Goal: Information Seeking & Learning: Learn about a topic

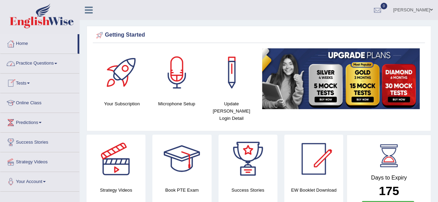
click at [24, 40] on link "Home" at bounding box center [38, 42] width 77 height 17
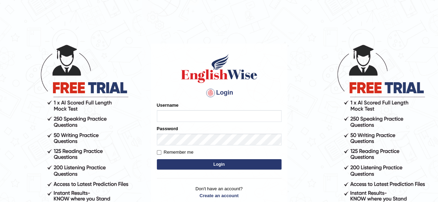
type input "simranjeetkaur_parramatta"
click at [238, 164] on button "Login" at bounding box center [219, 164] width 125 height 10
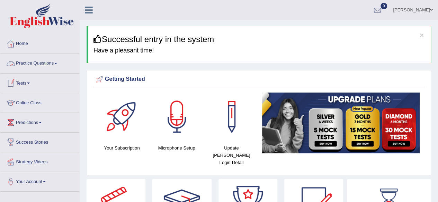
click at [44, 65] on link "Practice Questions" at bounding box center [39, 62] width 79 height 17
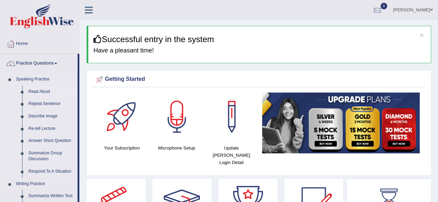
click at [42, 89] on link "Read Aloud" at bounding box center [51, 92] width 52 height 12
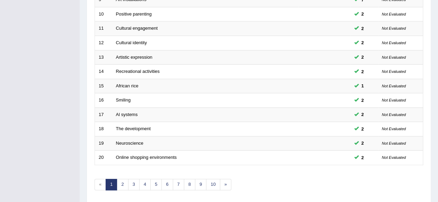
scroll to position [252, 0]
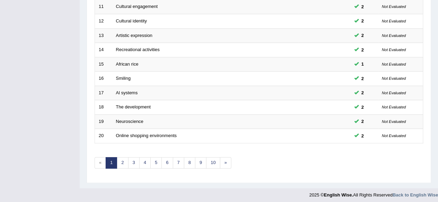
click at [208, 158] on link "10" at bounding box center [213, 162] width 14 height 11
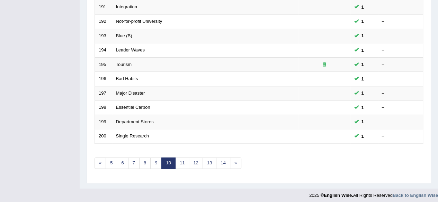
scroll to position [252, 0]
click at [217, 162] on link "14" at bounding box center [223, 163] width 14 height 11
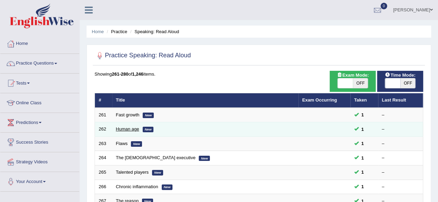
click at [131, 130] on link "Human age" at bounding box center [127, 129] width 23 height 5
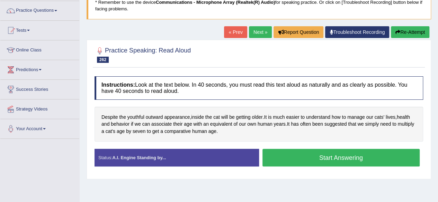
scroll to position [55, 0]
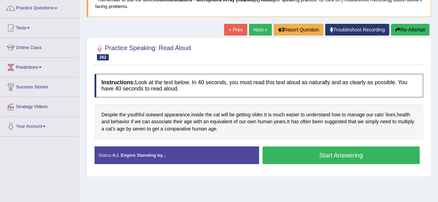
click at [366, 155] on button "Start Answering" at bounding box center [340, 156] width 157 height 18
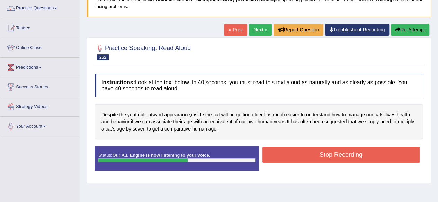
click at [366, 155] on button "Stop Recording" at bounding box center [340, 155] width 157 height 16
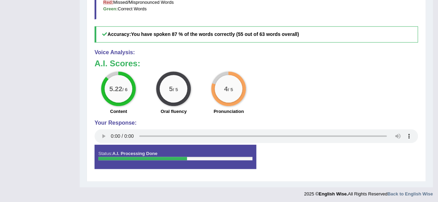
scroll to position [97, 0]
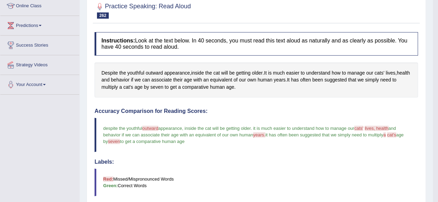
click at [384, 160] on h4 "Labels:" at bounding box center [255, 162] width 323 height 6
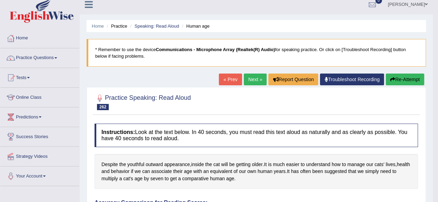
scroll to position [0, 0]
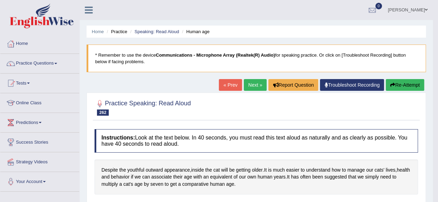
click at [248, 88] on link "Next »" at bounding box center [255, 85] width 23 height 12
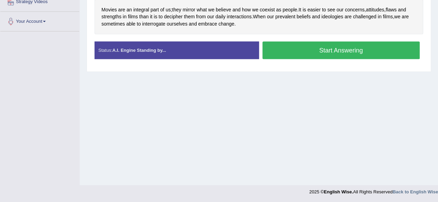
click at [320, 51] on button "Start Answering" at bounding box center [340, 51] width 157 height 18
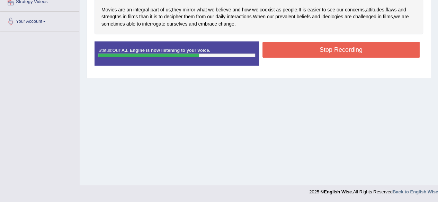
click at [320, 51] on button "Stop Recording" at bounding box center [340, 50] width 157 height 16
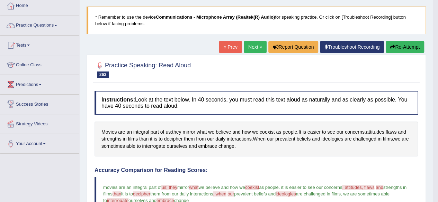
scroll to position [36, 0]
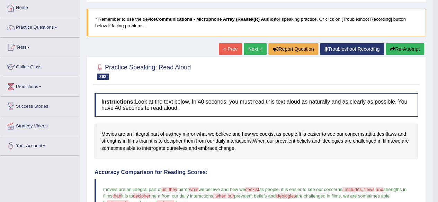
click at [252, 48] on link "Next »" at bounding box center [255, 49] width 23 height 12
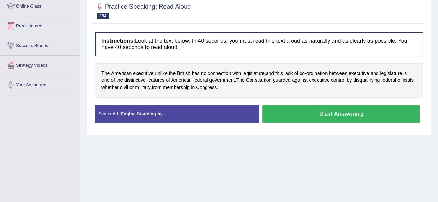
click at [327, 116] on button "Start Answering" at bounding box center [340, 114] width 157 height 18
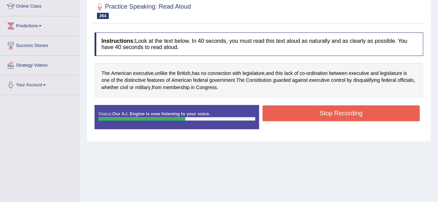
click at [327, 116] on button "Stop Recording" at bounding box center [340, 114] width 157 height 16
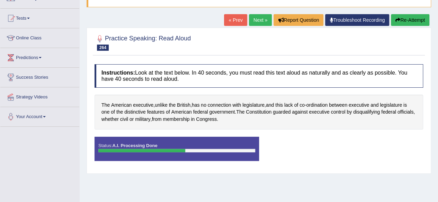
scroll to position [64, 0]
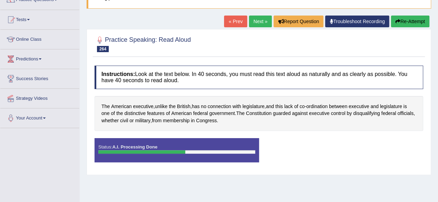
click at [260, 20] on link "Next »" at bounding box center [260, 22] width 23 height 12
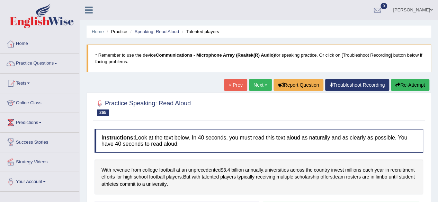
click at [234, 87] on link "« Prev" at bounding box center [235, 85] width 23 height 12
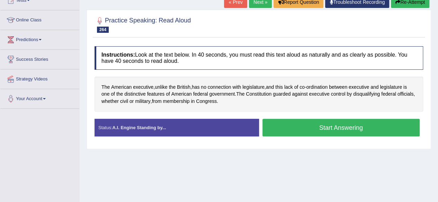
click at [322, 130] on button "Start Answering" at bounding box center [340, 128] width 157 height 18
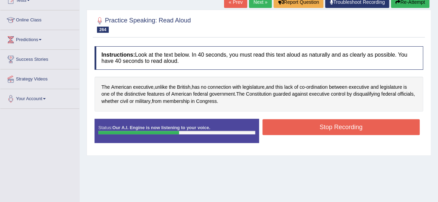
click at [327, 130] on button "Stop Recording" at bounding box center [340, 127] width 157 height 16
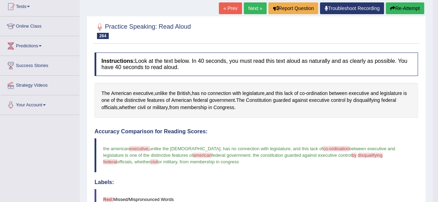
scroll to position [67, 0]
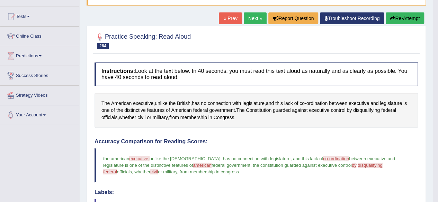
click at [253, 21] on link "Next »" at bounding box center [255, 18] width 23 height 12
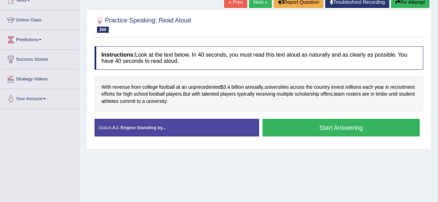
click at [305, 124] on button "Start Answering" at bounding box center [340, 128] width 157 height 18
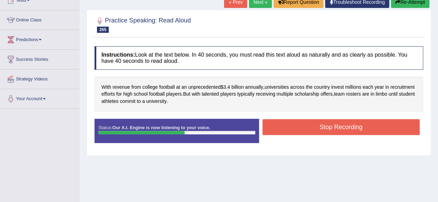
click at [305, 124] on button "Stop Recording" at bounding box center [340, 127] width 157 height 16
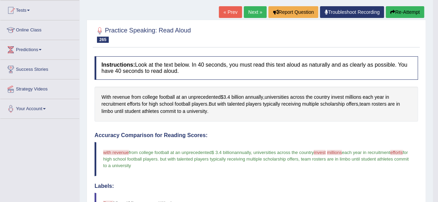
scroll to position [69, 0]
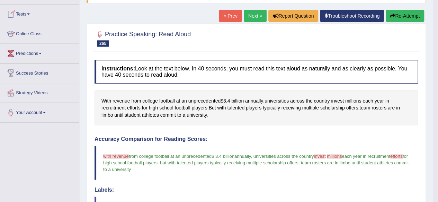
click at [81, 24] on div "Home Practice Speaking: Read Aloud Talented players * Remember to use the devic…" at bounding box center [256, 162] width 353 height 462
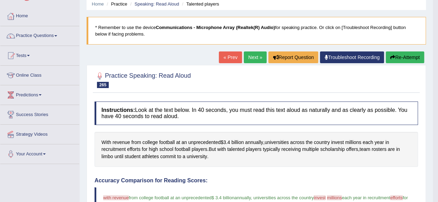
scroll to position [0, 0]
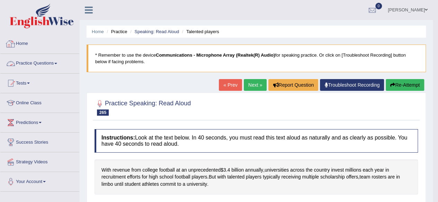
click at [56, 65] on link "Practice Questions" at bounding box center [39, 62] width 79 height 17
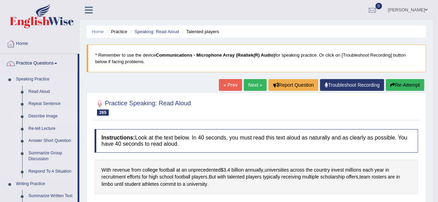
click at [48, 114] on link "Describe Image" at bounding box center [51, 116] width 52 height 12
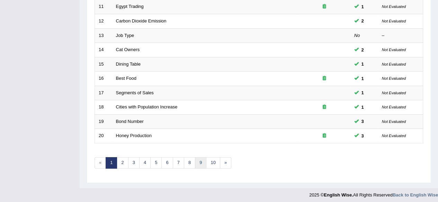
click at [196, 163] on link "9" at bounding box center [200, 162] width 11 height 11
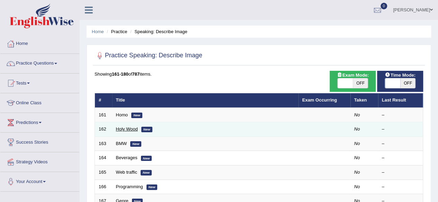
click at [129, 129] on link "Holy Wood" at bounding box center [127, 129] width 22 height 5
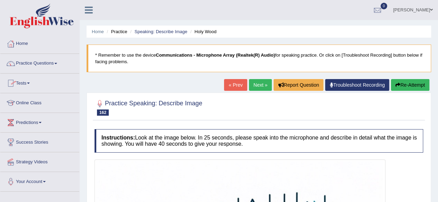
click at [255, 83] on link "Next »" at bounding box center [260, 85] width 23 height 12
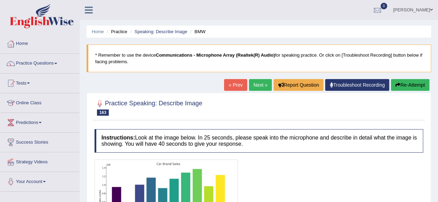
click at [257, 83] on link "Next »" at bounding box center [260, 85] width 23 height 12
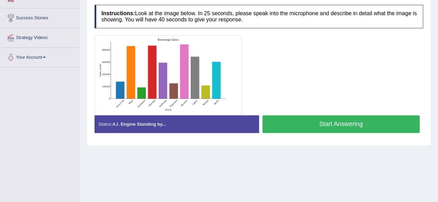
click at [171, 90] on img at bounding box center [168, 75] width 144 height 76
click at [311, 55] on div at bounding box center [258, 75] width 328 height 80
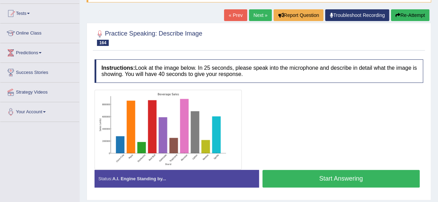
scroll to position [69, 0]
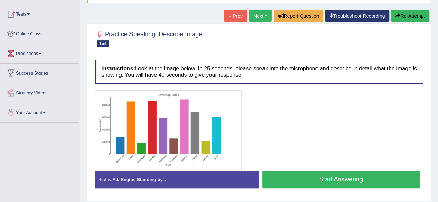
click at [256, 11] on link "Next »" at bounding box center [260, 16] width 23 height 12
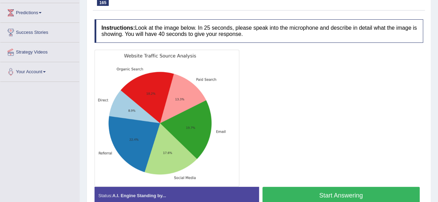
scroll to position [138, 0]
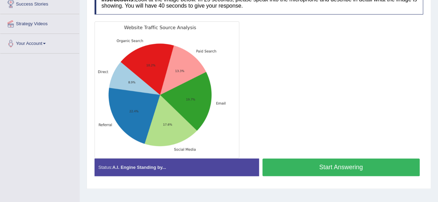
click at [347, 164] on button "Start Answering" at bounding box center [340, 168] width 157 height 18
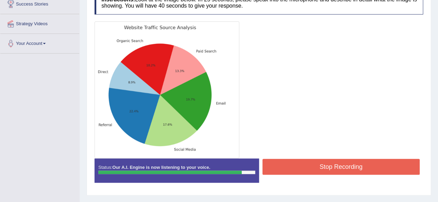
click at [347, 164] on button "Stop Recording" at bounding box center [340, 167] width 157 height 16
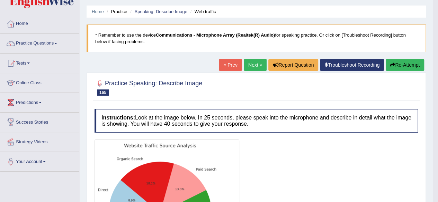
scroll to position [16, 0]
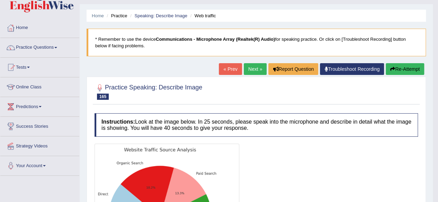
click at [252, 68] on link "Next »" at bounding box center [255, 69] width 23 height 12
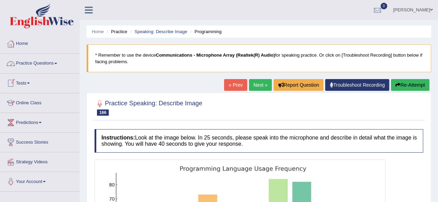
click at [61, 65] on link "Practice Questions" at bounding box center [39, 62] width 79 height 17
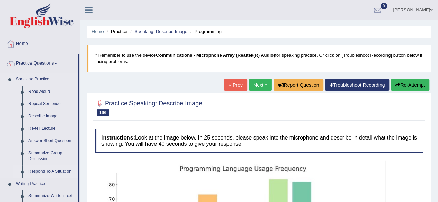
click at [51, 174] on link "Respond To A Situation" at bounding box center [51, 172] width 52 height 12
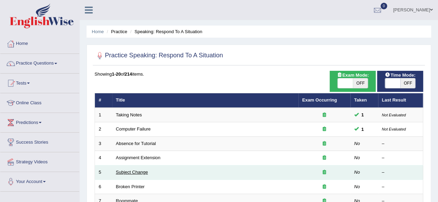
click at [138, 173] on link "Subject Change" at bounding box center [132, 172] width 32 height 5
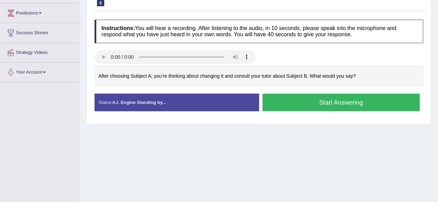
scroll to position [111, 0]
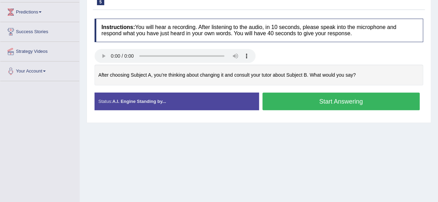
click at [274, 103] on button "Start Answering" at bounding box center [340, 102] width 157 height 18
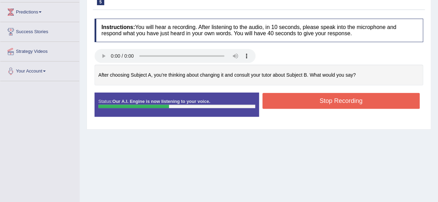
click at [274, 103] on button "Stop Recording" at bounding box center [340, 101] width 157 height 16
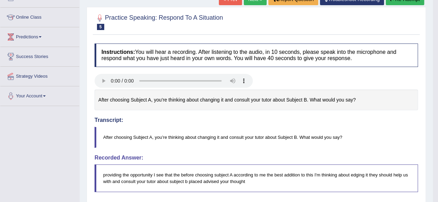
scroll to position [83, 0]
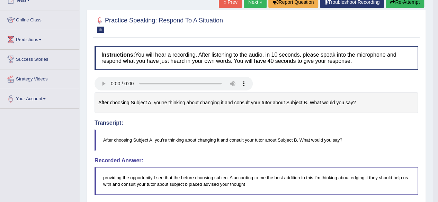
click at [251, 3] on link "Next »" at bounding box center [255, 2] width 23 height 12
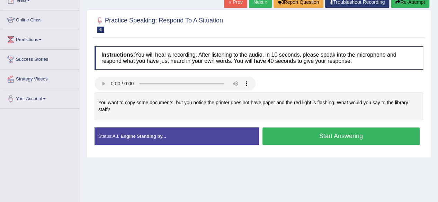
click at [349, 140] on button "Start Answering" at bounding box center [340, 137] width 157 height 18
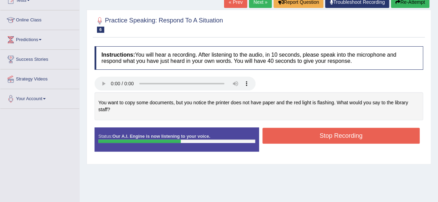
click at [349, 140] on button "Stop Recording" at bounding box center [340, 136] width 157 height 16
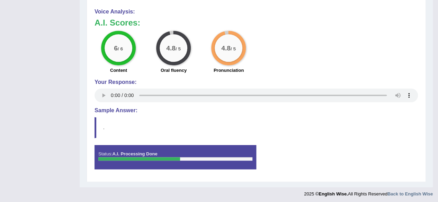
scroll to position [287, 0]
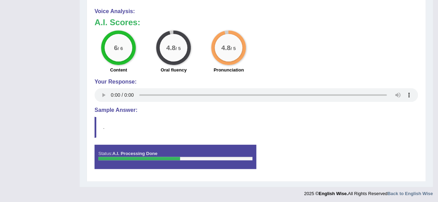
click at [133, 136] on blockquote "." at bounding box center [255, 127] width 323 height 21
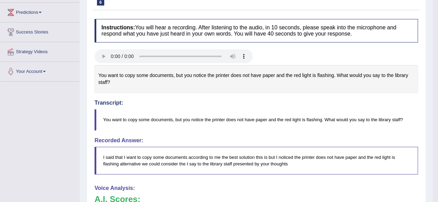
scroll to position [0, 0]
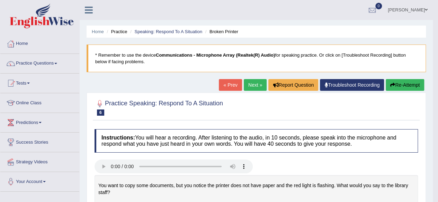
click at [250, 85] on link "Next »" at bounding box center [255, 85] width 23 height 12
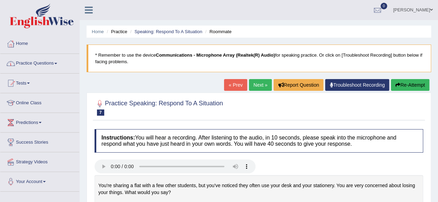
click at [57, 65] on link "Practice Questions" at bounding box center [39, 62] width 79 height 17
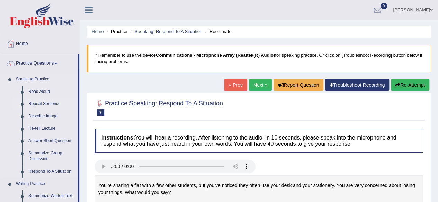
click at [44, 104] on link "Repeat Sentence" at bounding box center [51, 104] width 52 height 12
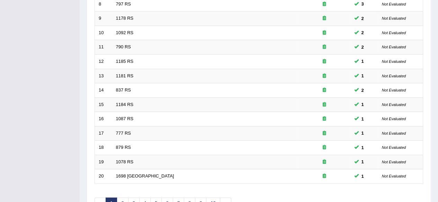
scroll to position [252, 0]
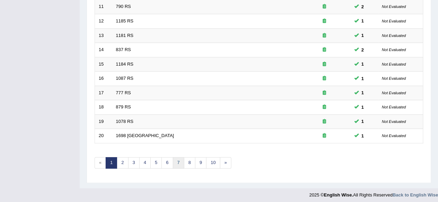
click at [174, 160] on link "7" at bounding box center [178, 162] width 11 height 11
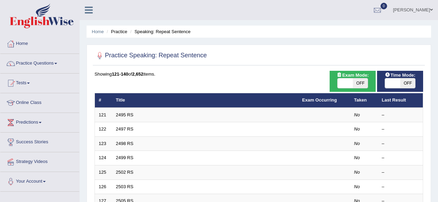
scroll to position [177, 0]
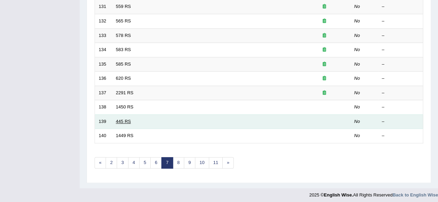
click at [119, 119] on link "445 RS" at bounding box center [123, 121] width 15 height 5
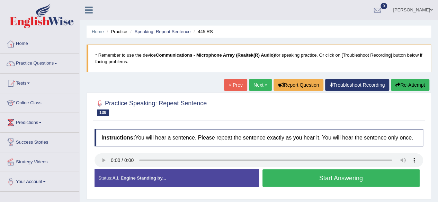
click at [305, 177] on button "Start Answering" at bounding box center [340, 179] width 157 height 18
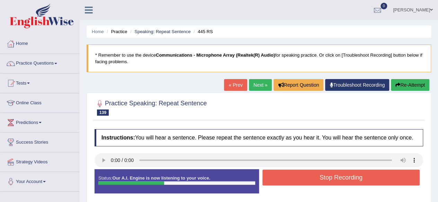
click at [305, 177] on button "Stop Recording" at bounding box center [340, 178] width 157 height 16
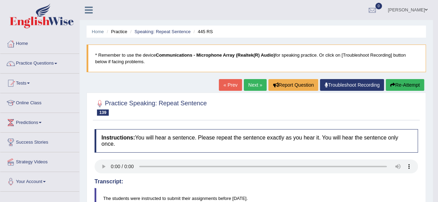
click at [254, 88] on link "Next »" at bounding box center [255, 85] width 23 height 12
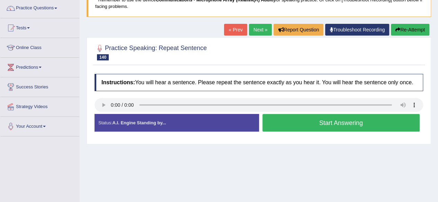
click at [293, 120] on button "Start Answering" at bounding box center [340, 123] width 157 height 18
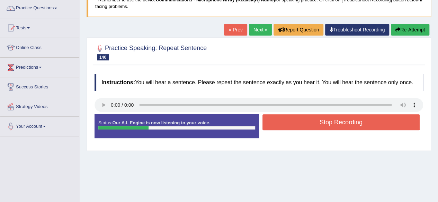
click at [293, 120] on button "Stop Recording" at bounding box center [340, 123] width 157 height 16
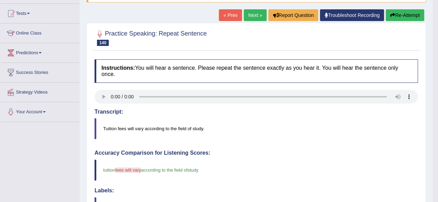
scroll to position [69, 0]
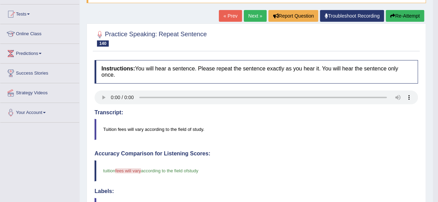
click at [253, 18] on link "Next »" at bounding box center [255, 16] width 23 height 12
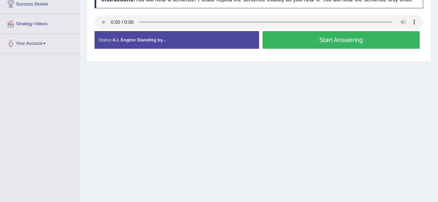
click at [292, 35] on button "Start Answering" at bounding box center [340, 40] width 157 height 18
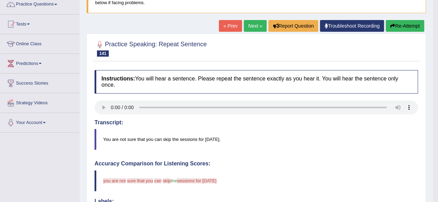
scroll to position [55, 0]
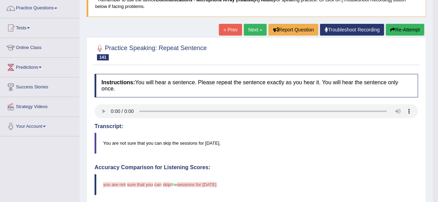
click at [253, 31] on link "Next »" at bounding box center [255, 30] width 23 height 12
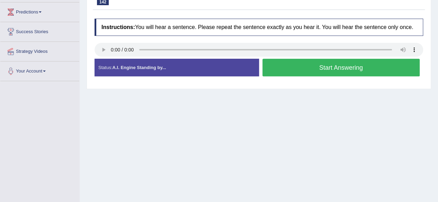
click at [285, 67] on button "Start Answering" at bounding box center [340, 68] width 157 height 18
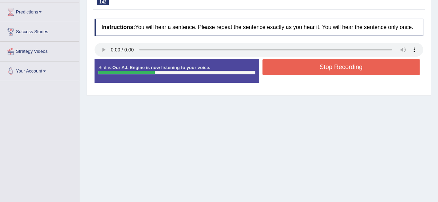
click at [285, 67] on button "Stop Recording" at bounding box center [340, 67] width 157 height 16
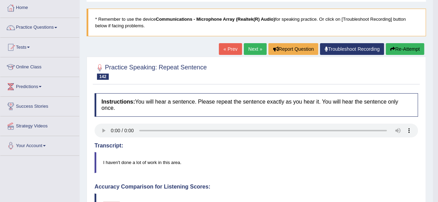
scroll to position [14, 0]
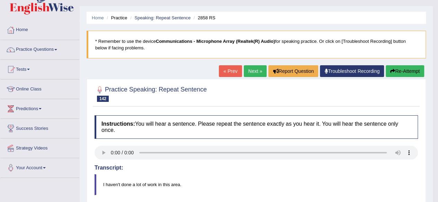
click at [251, 72] on link "Next »" at bounding box center [255, 71] width 23 height 12
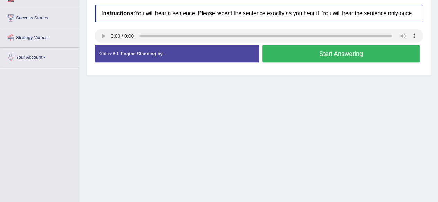
click at [300, 47] on button "Start Answering" at bounding box center [340, 54] width 157 height 18
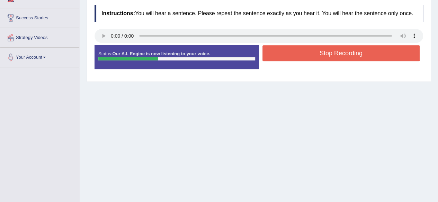
click at [300, 47] on button "Stop Recording" at bounding box center [340, 53] width 157 height 16
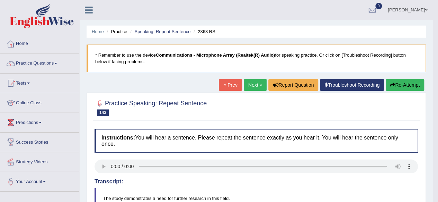
click at [250, 86] on link "Next »" at bounding box center [255, 85] width 23 height 12
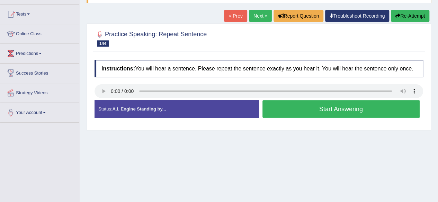
click at [296, 111] on button "Start Answering" at bounding box center [340, 109] width 157 height 18
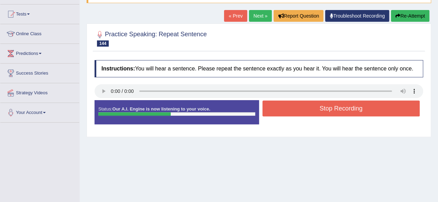
click at [296, 111] on button "Stop Recording" at bounding box center [340, 109] width 157 height 16
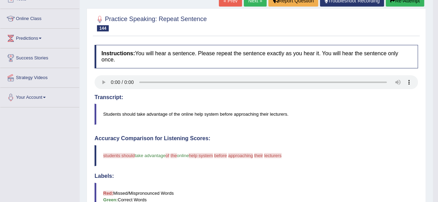
scroll to position [69, 0]
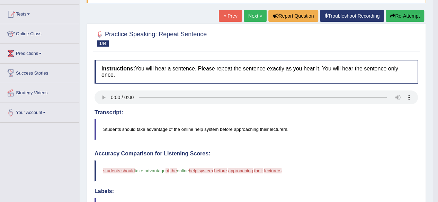
click at [251, 14] on link "Next »" at bounding box center [255, 16] width 23 height 12
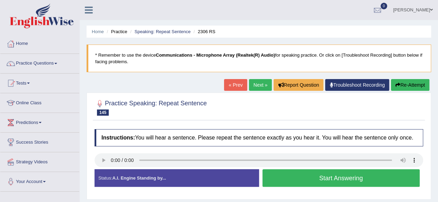
click at [313, 177] on button "Start Answering" at bounding box center [340, 179] width 157 height 18
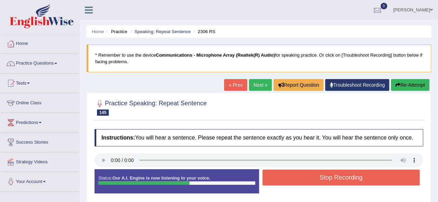
click at [313, 177] on button "Stop Recording" at bounding box center [340, 178] width 157 height 16
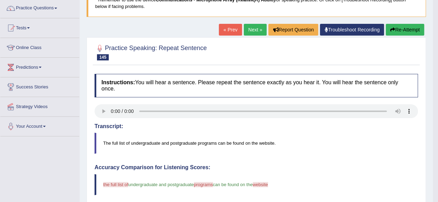
scroll to position [42, 0]
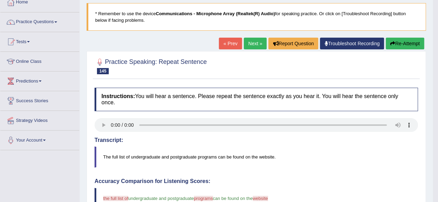
click at [248, 45] on link "Next »" at bounding box center [255, 44] width 23 height 12
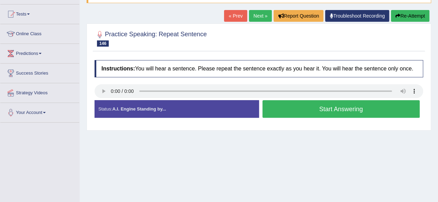
click at [321, 107] on button "Start Answering" at bounding box center [340, 109] width 157 height 18
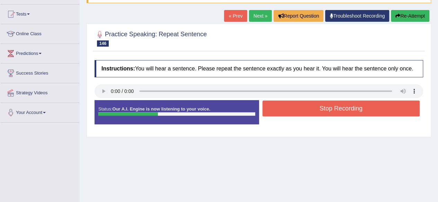
click at [321, 107] on button "Stop Recording" at bounding box center [340, 109] width 157 height 16
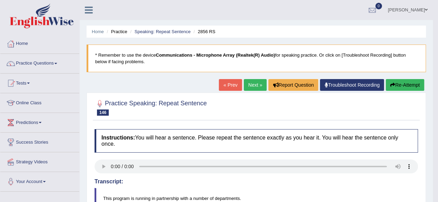
click at [252, 83] on link "Next »" at bounding box center [255, 85] width 23 height 12
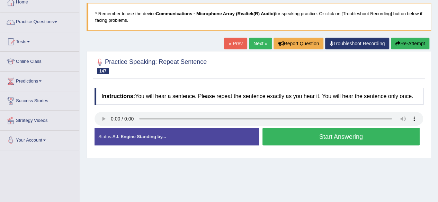
click at [335, 136] on button "Start Answering" at bounding box center [340, 137] width 157 height 18
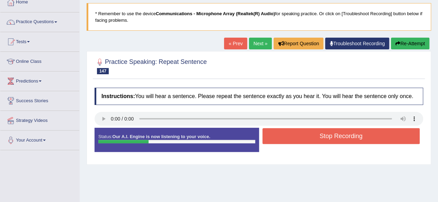
click at [335, 136] on button "Stop Recording" at bounding box center [340, 136] width 157 height 16
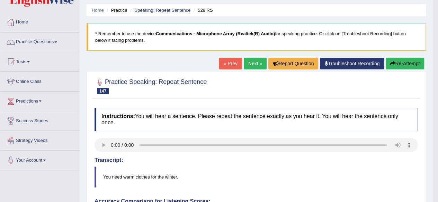
scroll to position [14, 0]
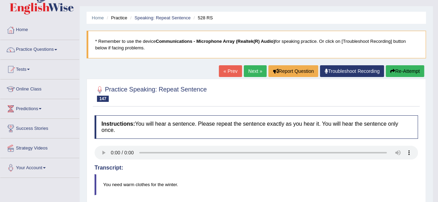
click at [409, 73] on button "Re-Attempt" at bounding box center [404, 71] width 38 height 12
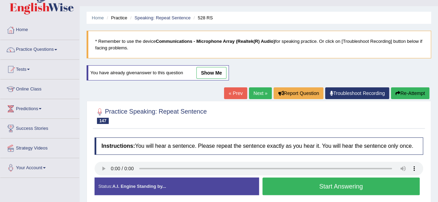
click at [306, 188] on button "Start Answering" at bounding box center [340, 187] width 157 height 18
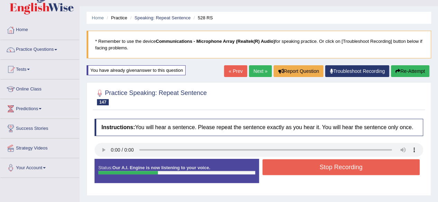
click at [317, 164] on button "Stop Recording" at bounding box center [340, 167] width 157 height 16
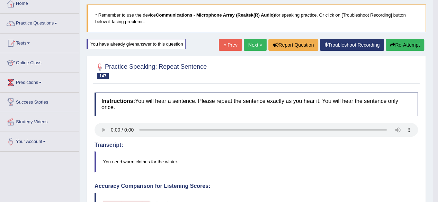
scroll to position [28, 0]
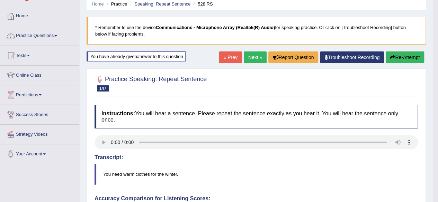
click at [402, 61] on button "Re-Attempt" at bounding box center [404, 58] width 38 height 12
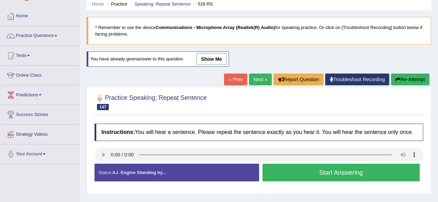
click at [367, 172] on button "Start Answering" at bounding box center [340, 173] width 157 height 18
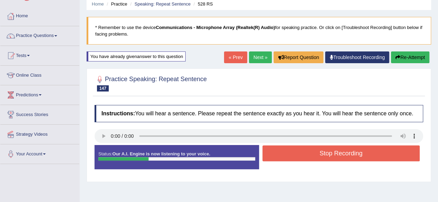
click at [358, 156] on button "Stop Recording" at bounding box center [340, 154] width 157 height 16
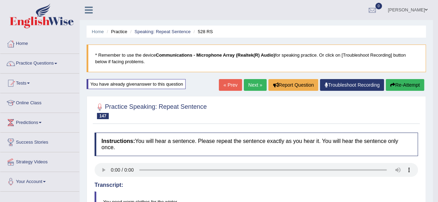
click at [248, 83] on link "Next »" at bounding box center [255, 85] width 23 height 12
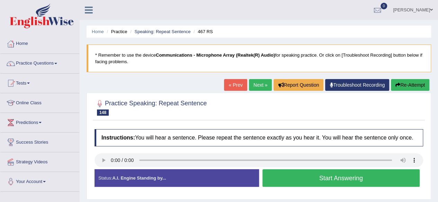
click at [301, 175] on button "Start Answering" at bounding box center [340, 179] width 157 height 18
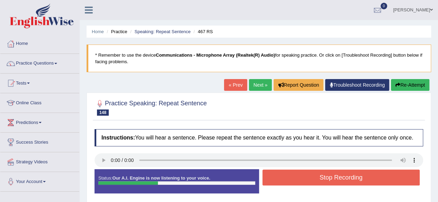
click at [301, 175] on button "Stop Recording" at bounding box center [340, 178] width 157 height 16
